Goal: Task Accomplishment & Management: Manage account settings

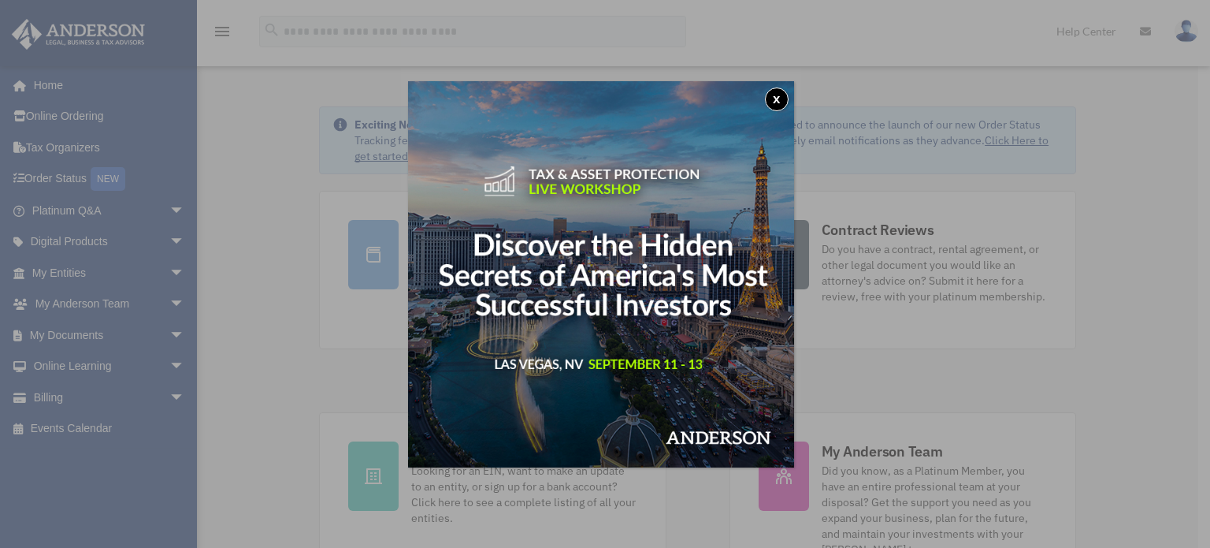
click at [776, 104] on button "x" at bounding box center [777, 99] width 24 height 24
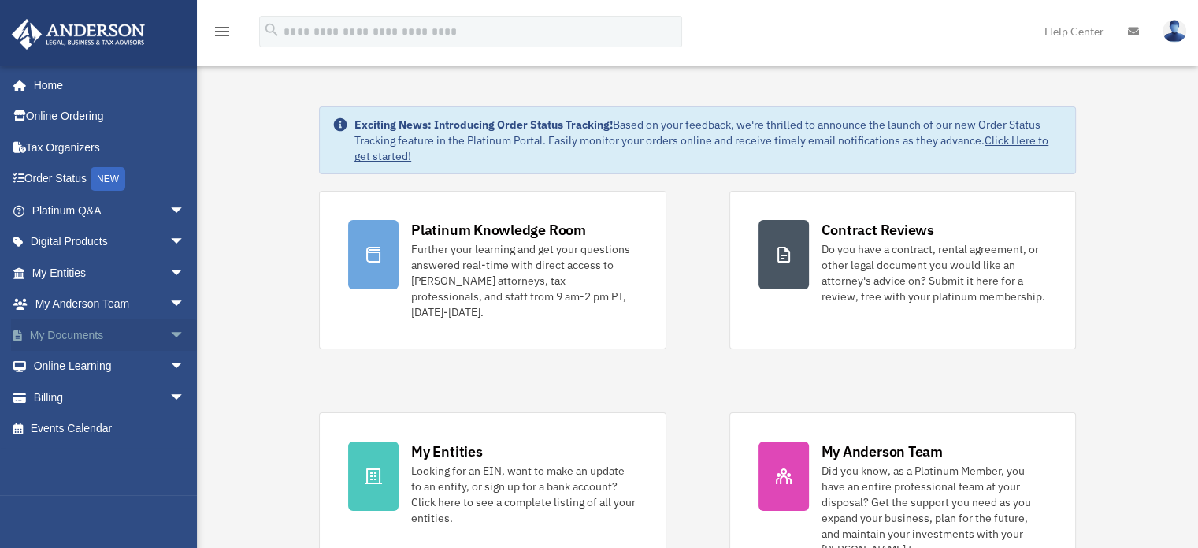
click at [111, 330] on link "My Documents arrow_drop_down" at bounding box center [110, 335] width 198 height 32
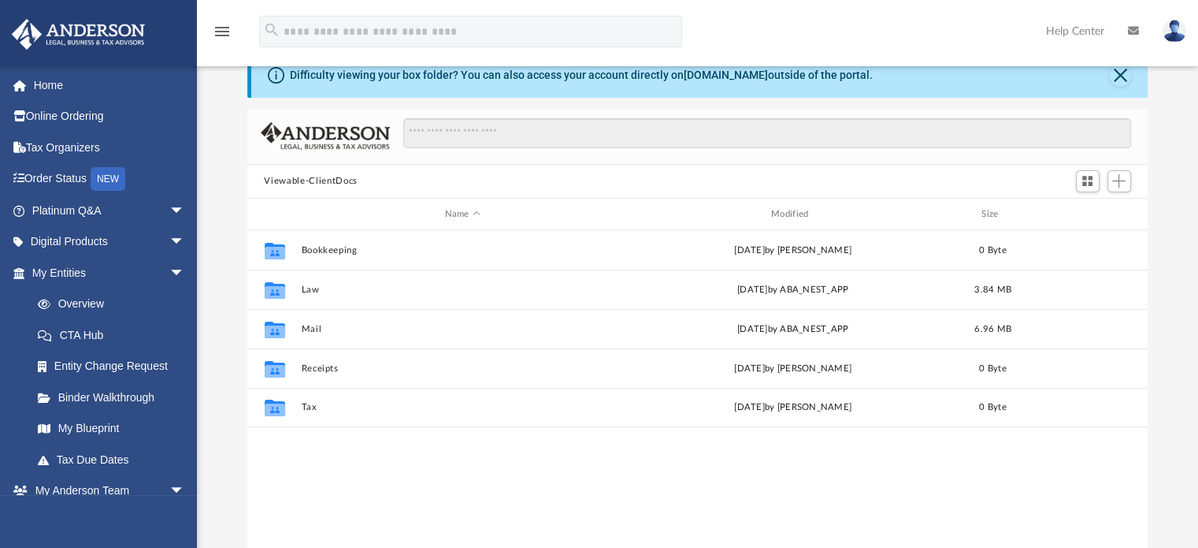
scroll to position [47, 0]
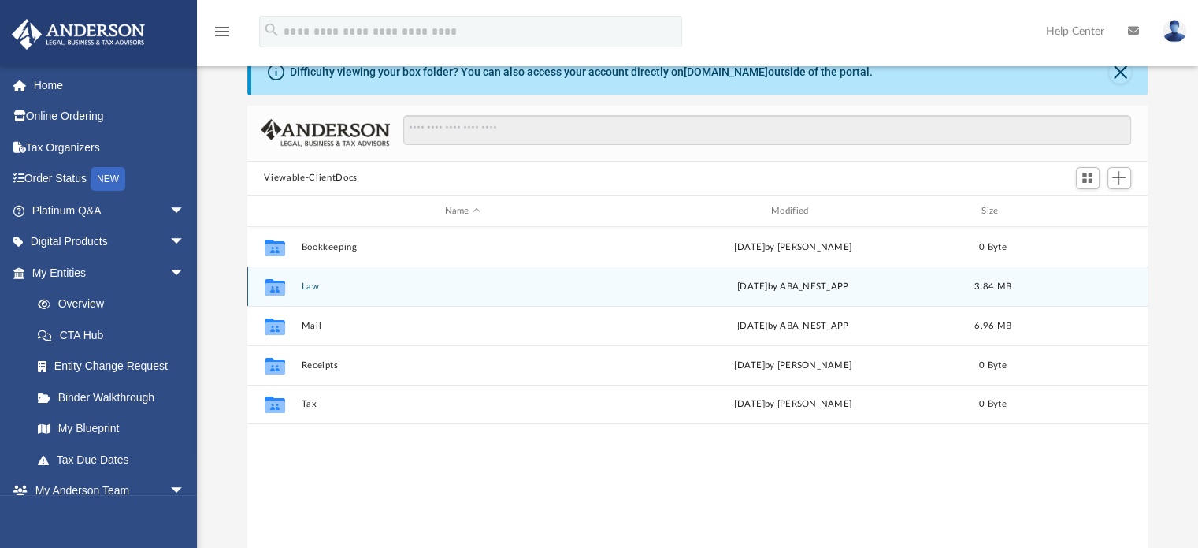
click at [543, 292] on div "Collaborated Folder Law Mon Jun 30 2025 by ABA_NEST_APP 3.84 MB" at bounding box center [697, 285] width 901 height 39
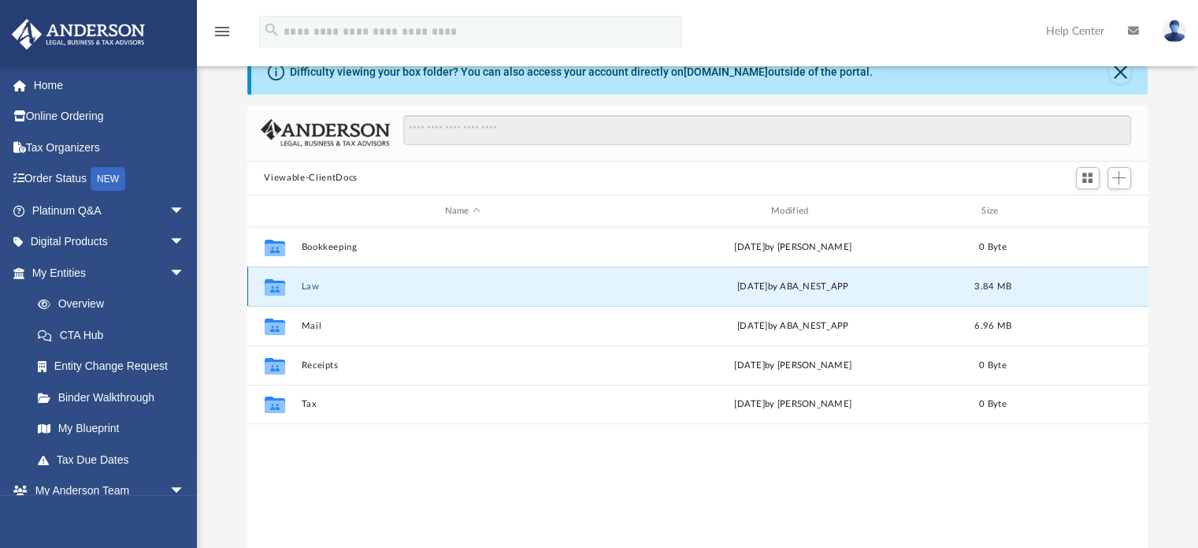
click at [358, 286] on button "Law" at bounding box center [462, 286] width 323 height 10
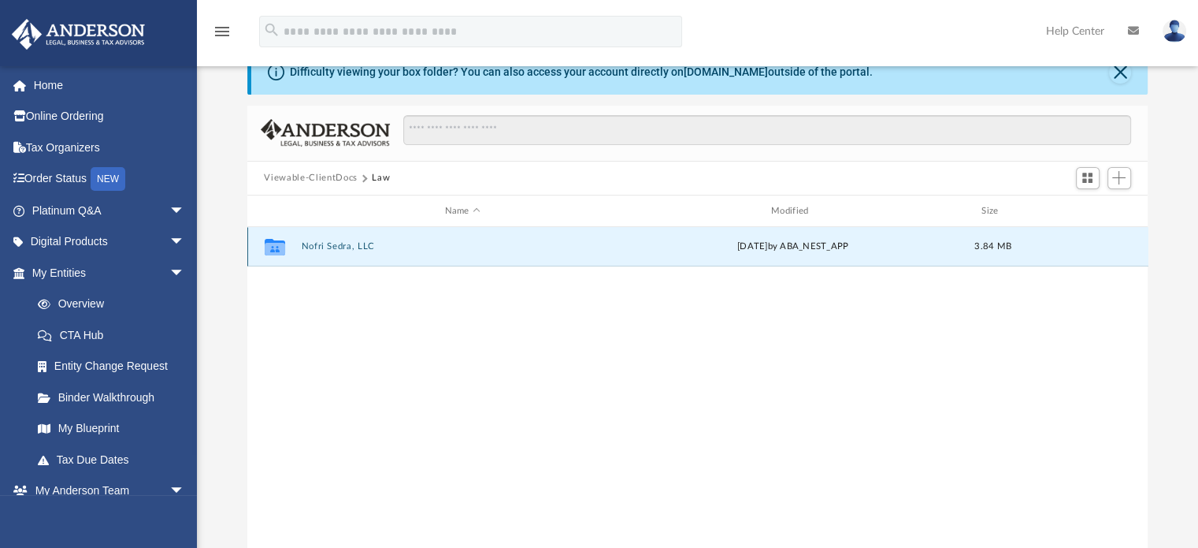
click at [340, 249] on button "Nofri Sedra, LLC" at bounding box center [462, 247] width 323 height 10
click at [340, 249] on button "Annual Docs" at bounding box center [462, 247] width 323 height 10
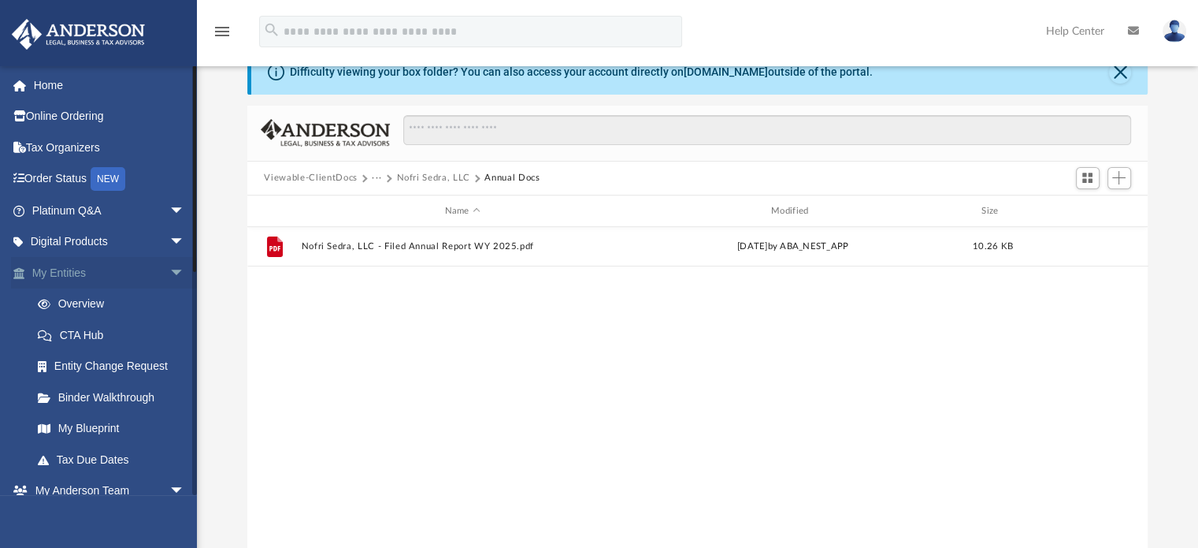
click at [115, 282] on link "My Entities arrow_drop_down" at bounding box center [110, 273] width 198 height 32
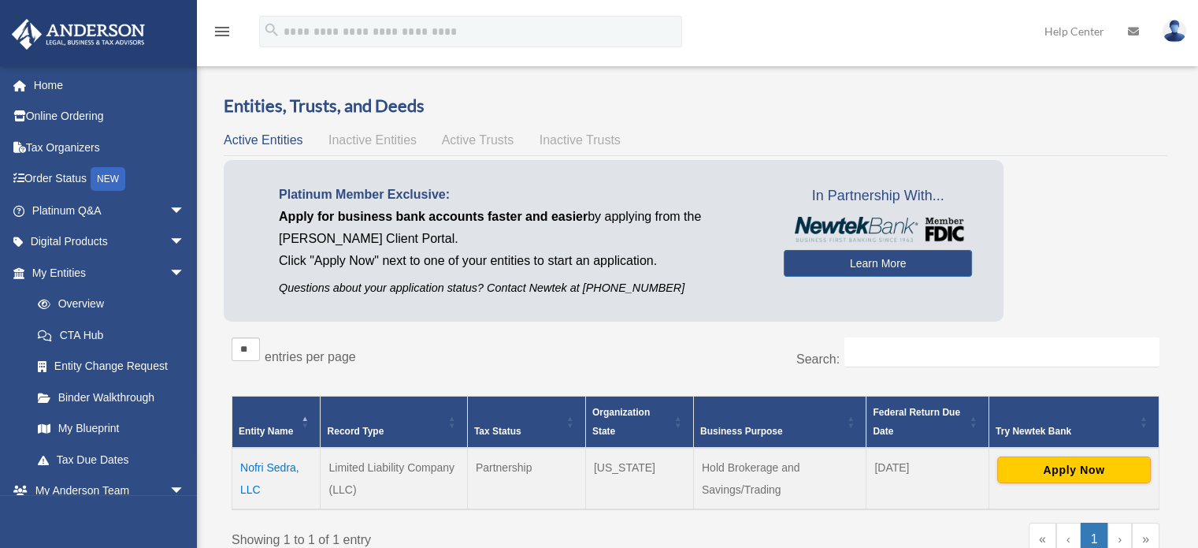
click at [1131, 31] on icon at bounding box center [1133, 31] width 11 height 11
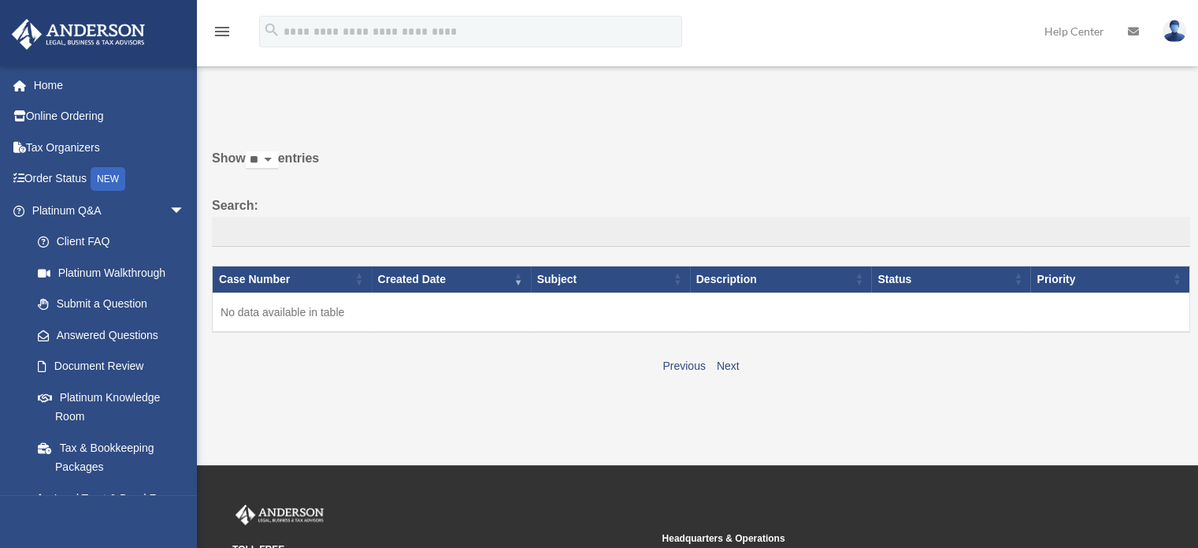
click at [209, 31] on div "menu" at bounding box center [222, 32] width 50 height 41
click at [223, 31] on icon "menu" at bounding box center [222, 31] width 19 height 19
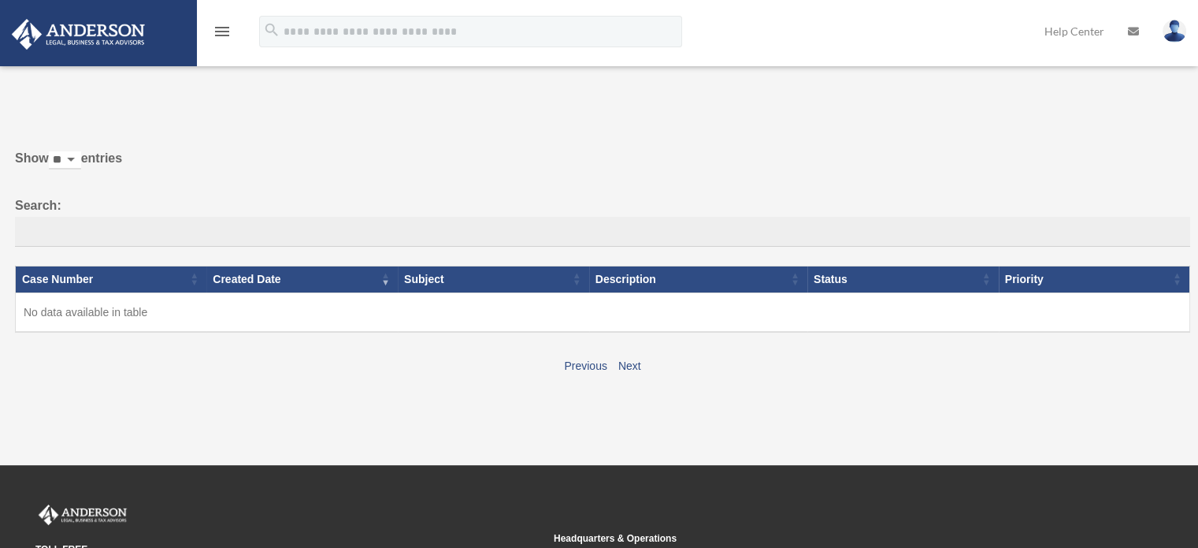
click at [223, 31] on icon "menu" at bounding box center [222, 31] width 19 height 19
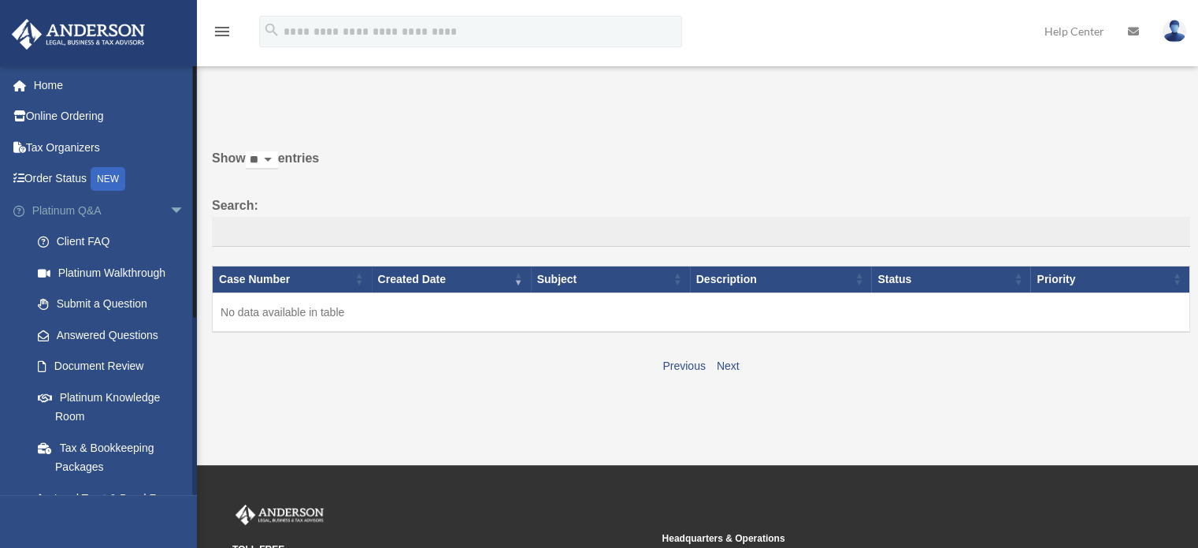
click at [169, 207] on span "arrow_drop_down" at bounding box center [185, 211] width 32 height 32
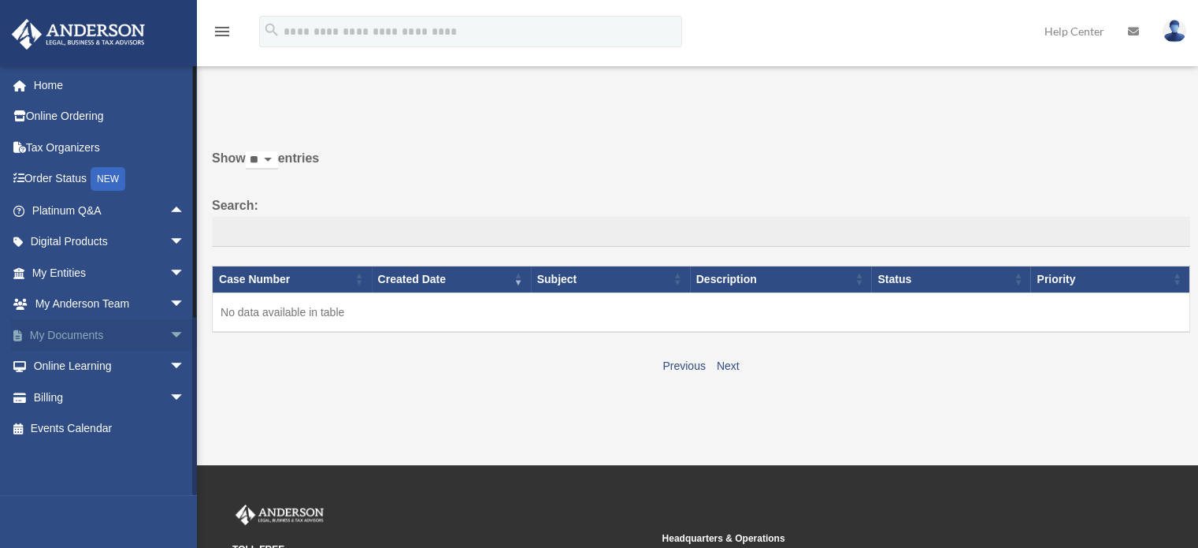
click at [169, 333] on span "arrow_drop_down" at bounding box center [185, 335] width 32 height 32
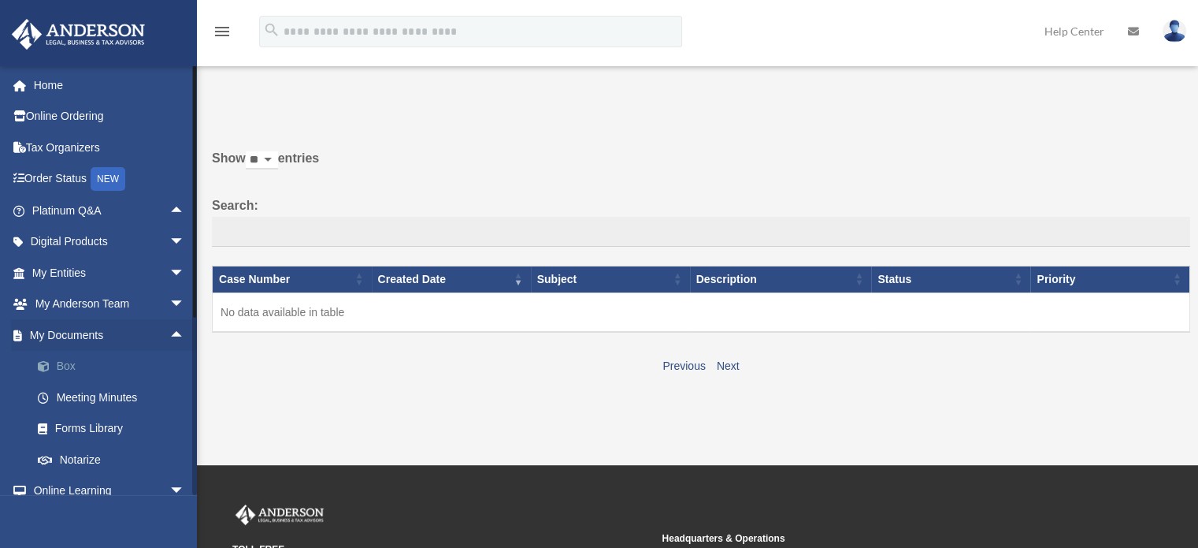
click at [110, 362] on link "Box" at bounding box center [115, 367] width 187 height 32
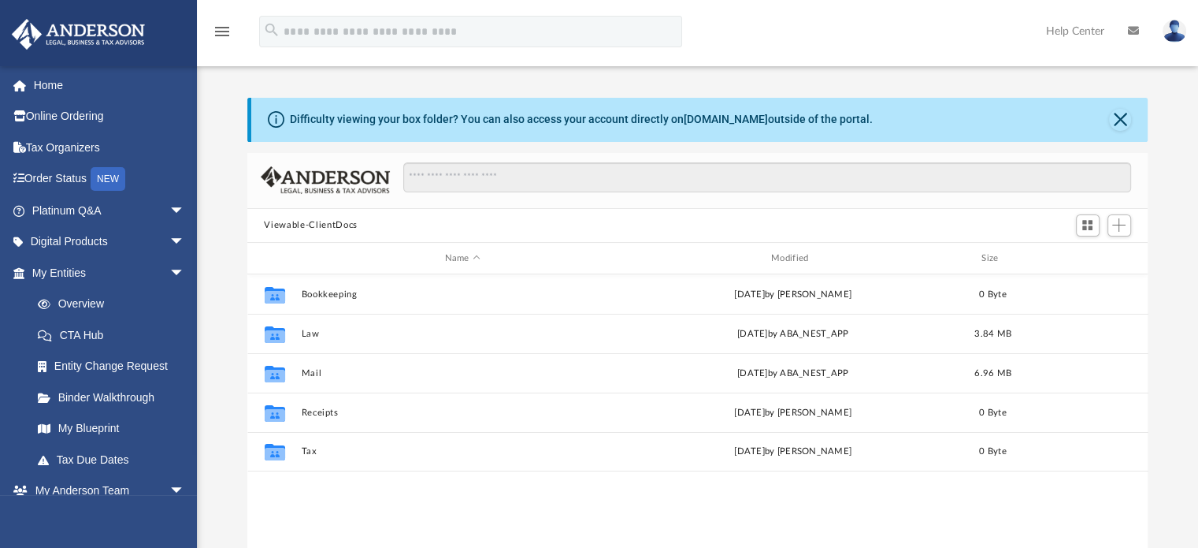
scroll to position [346, 889]
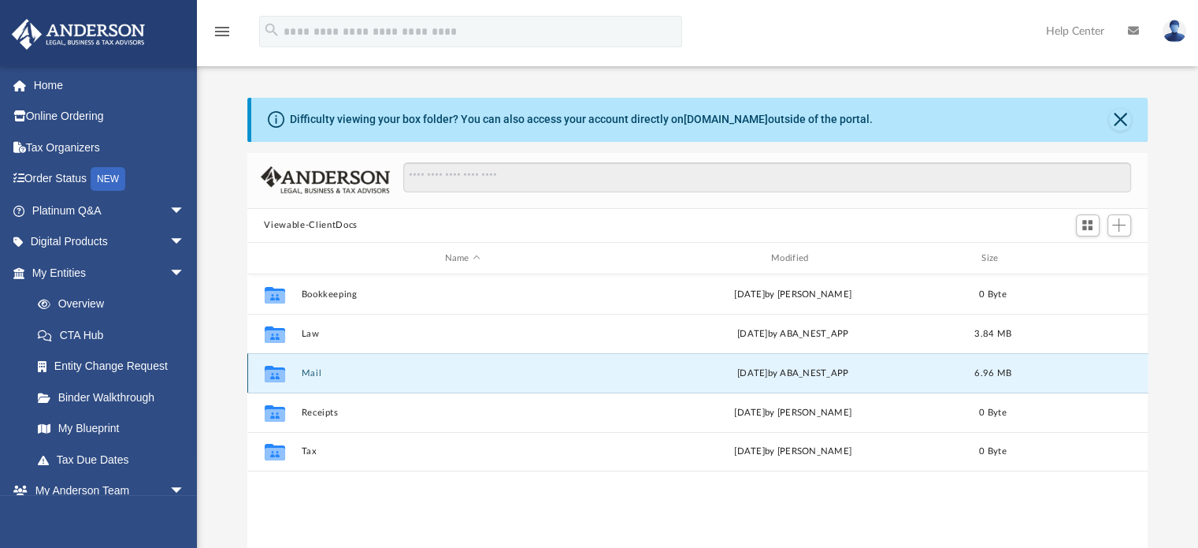
click at [365, 368] on button "Mail" at bounding box center [462, 373] width 323 height 10
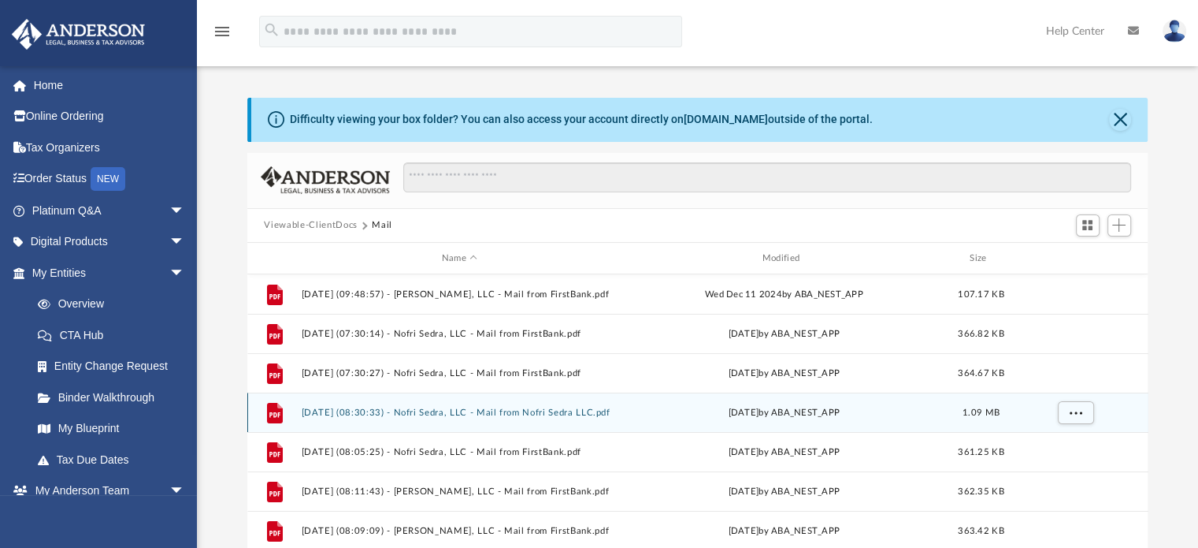
click at [442, 422] on div "File 2025.01.29 (08:30:33) - Nofri Sedra, LLC - Mail from Nofri Sedra LLC.pdf W…" at bounding box center [697, 411] width 901 height 39
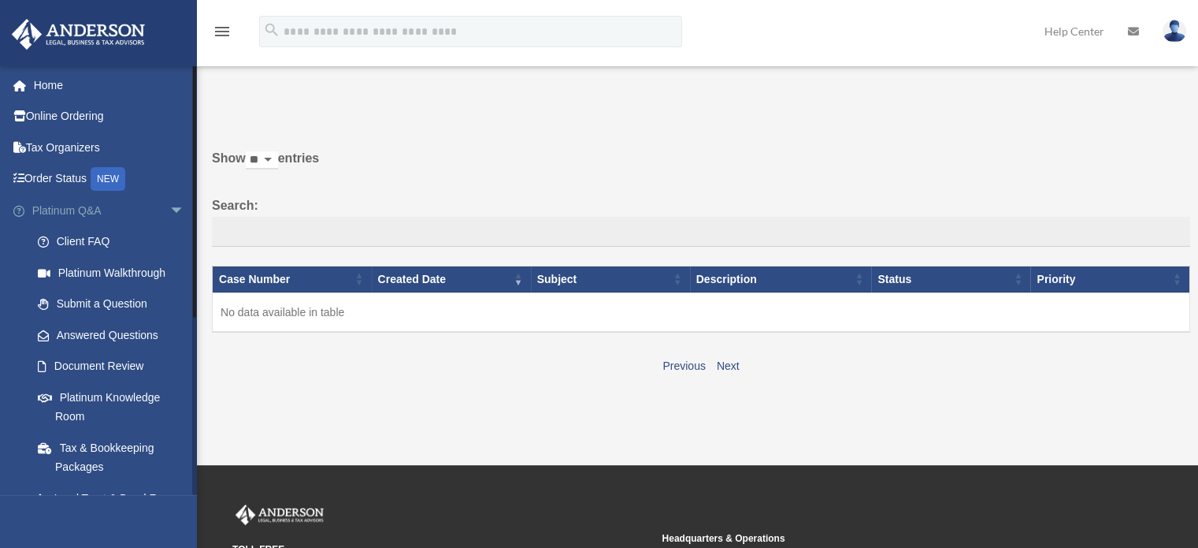
click at [169, 204] on span "arrow_drop_down" at bounding box center [185, 211] width 32 height 32
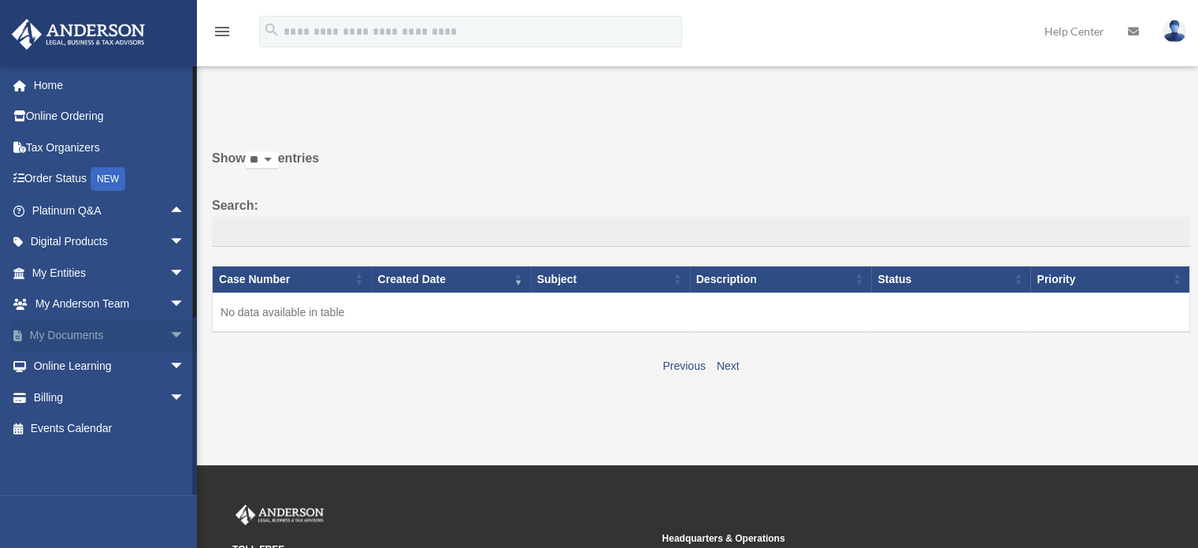
click at [169, 336] on span "arrow_drop_down" at bounding box center [185, 335] width 32 height 32
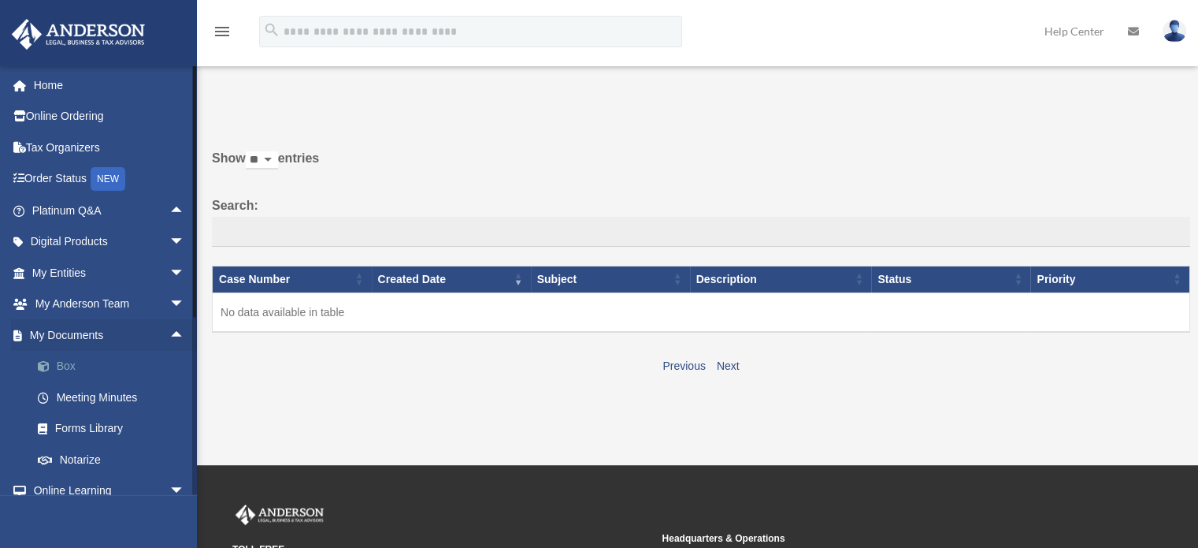
click at [95, 373] on link "Box" at bounding box center [115, 367] width 187 height 32
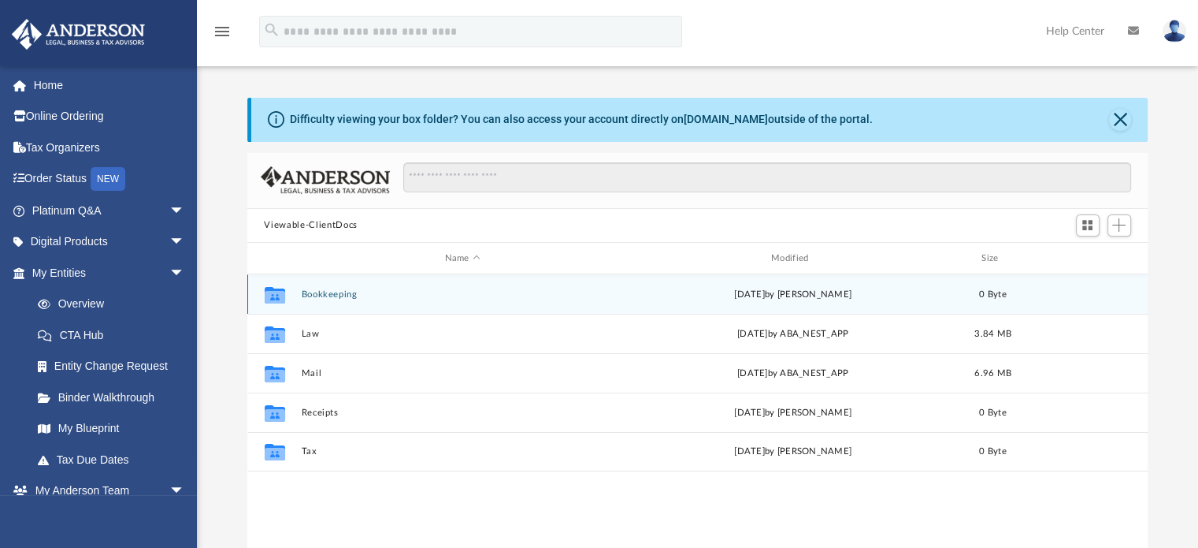
scroll to position [346, 889]
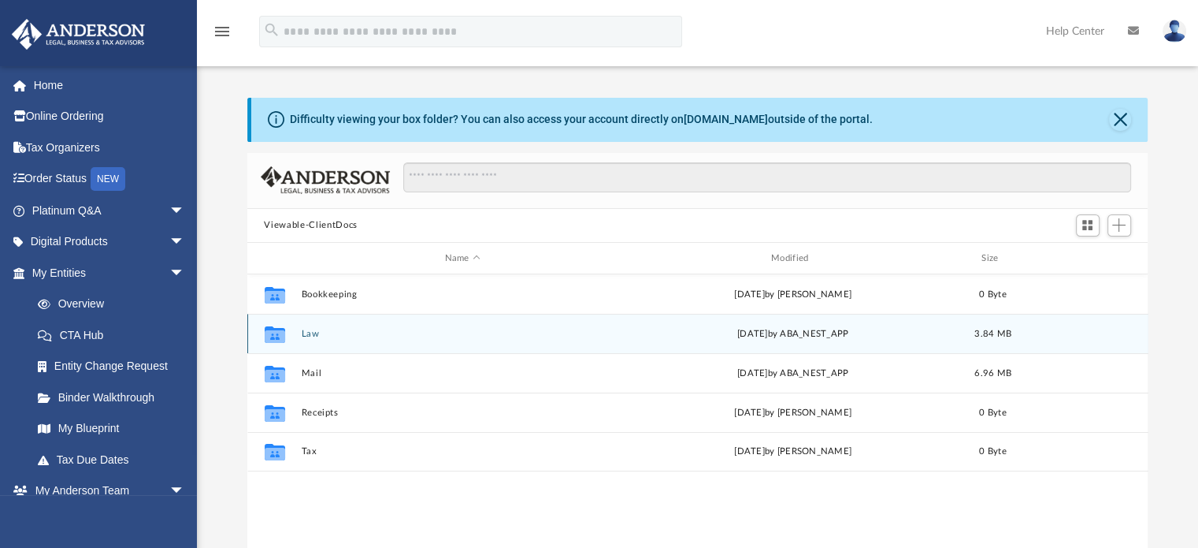
click at [574, 330] on button "Law" at bounding box center [462, 334] width 323 height 10
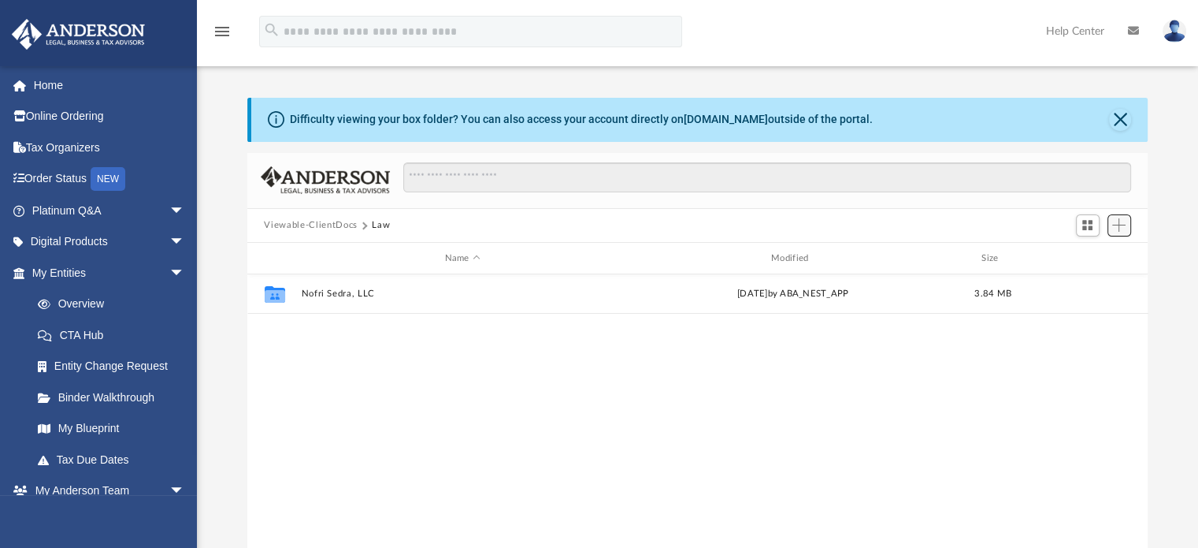
click at [1122, 226] on span "Add" at bounding box center [1119, 224] width 13 height 13
click at [1081, 281] on li "New Folder" at bounding box center [1097, 281] width 50 height 17
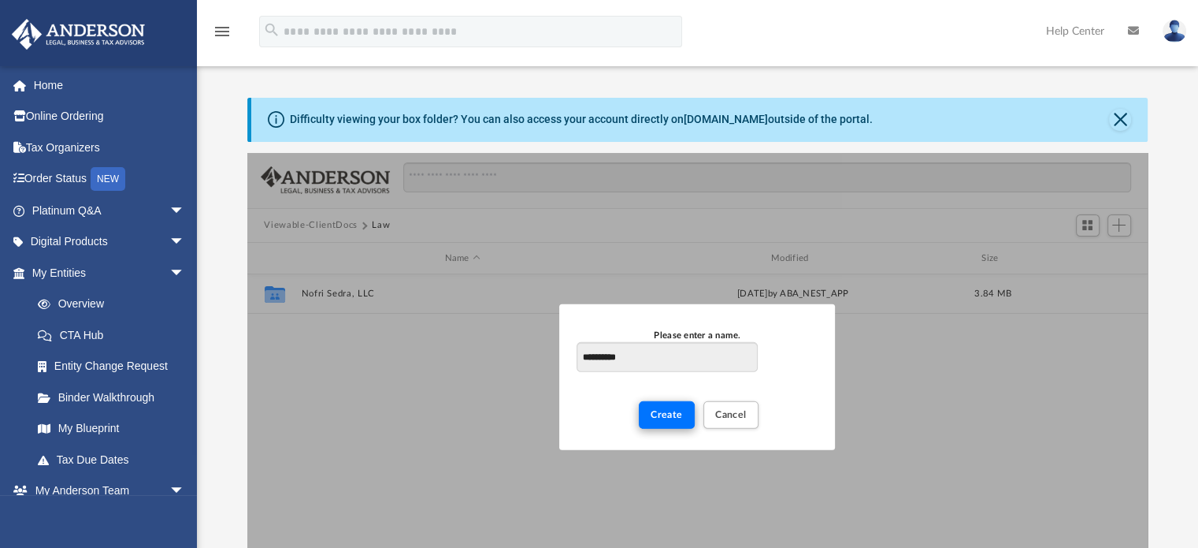
type input "**********"
click at [678, 415] on span "Create" at bounding box center [667, 414] width 32 height 9
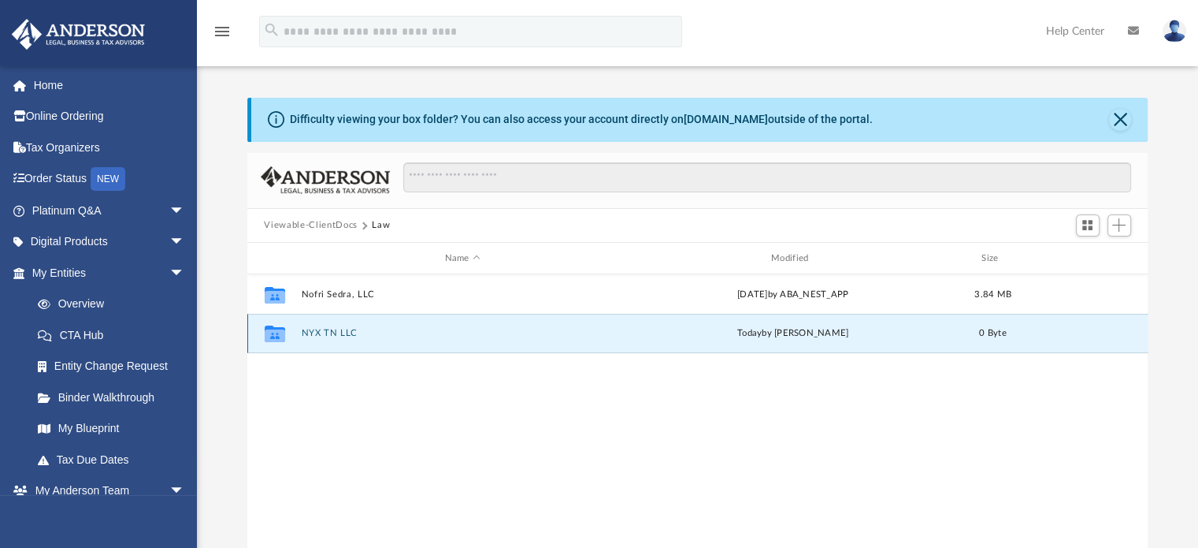
click at [476, 336] on button "NYX TN LLC" at bounding box center [462, 334] width 323 height 10
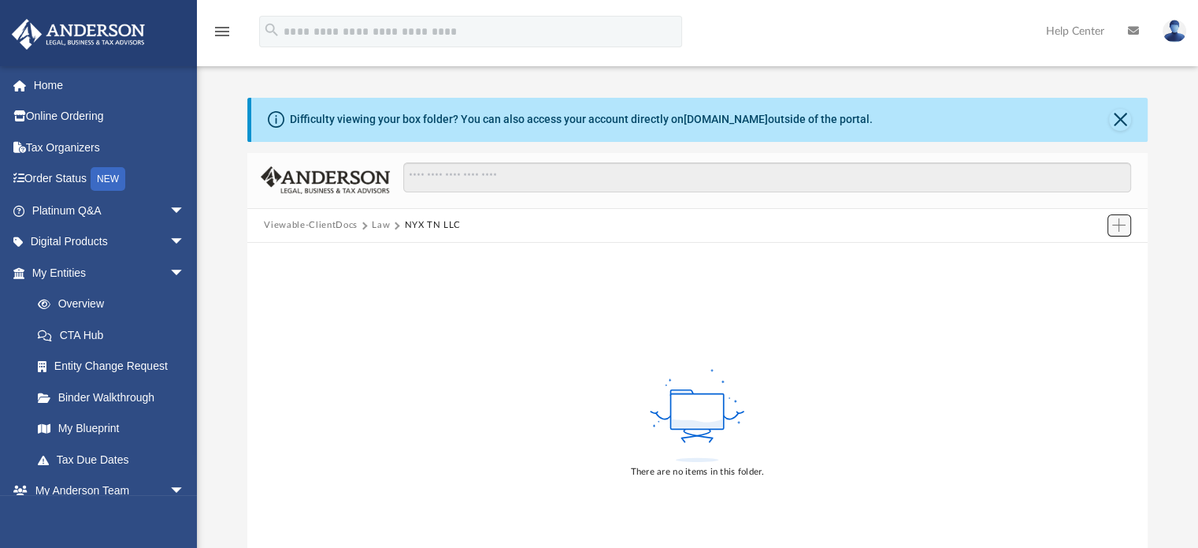
click at [1122, 225] on span "Add" at bounding box center [1119, 224] width 13 height 13
click at [1104, 254] on li "Upload" at bounding box center [1097, 256] width 50 height 17
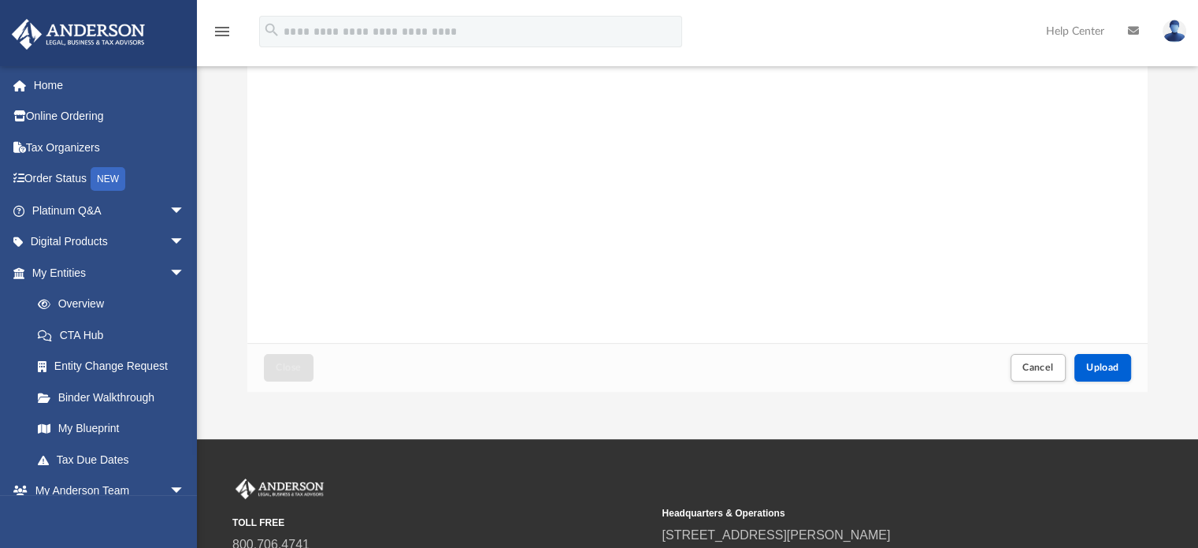
scroll to position [207, 0]
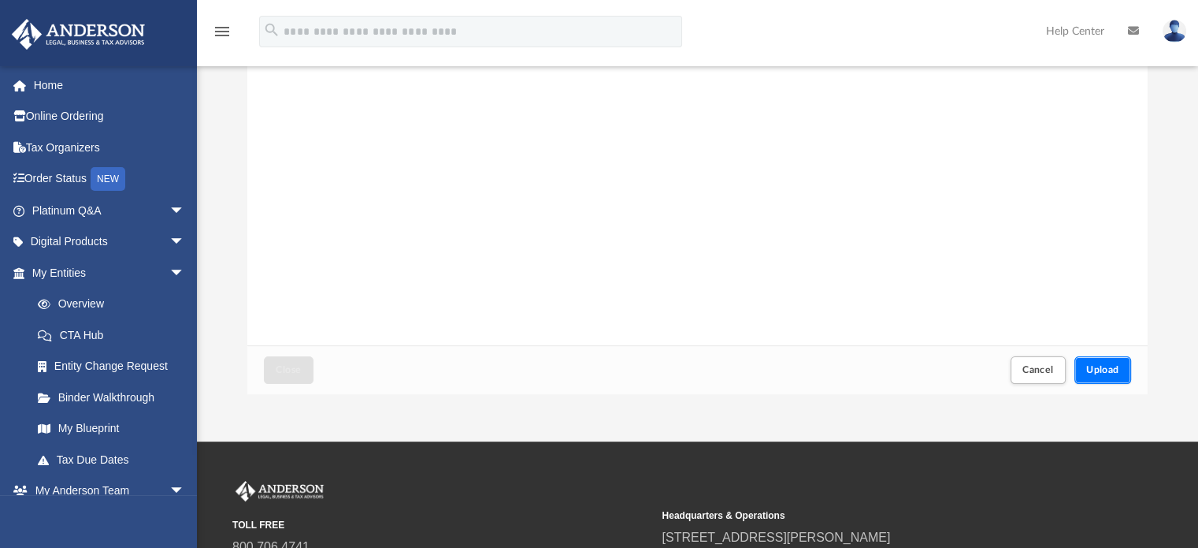
click at [1097, 365] on span "Upload" at bounding box center [1103, 369] width 33 height 9
